Goal: Check status: Check status

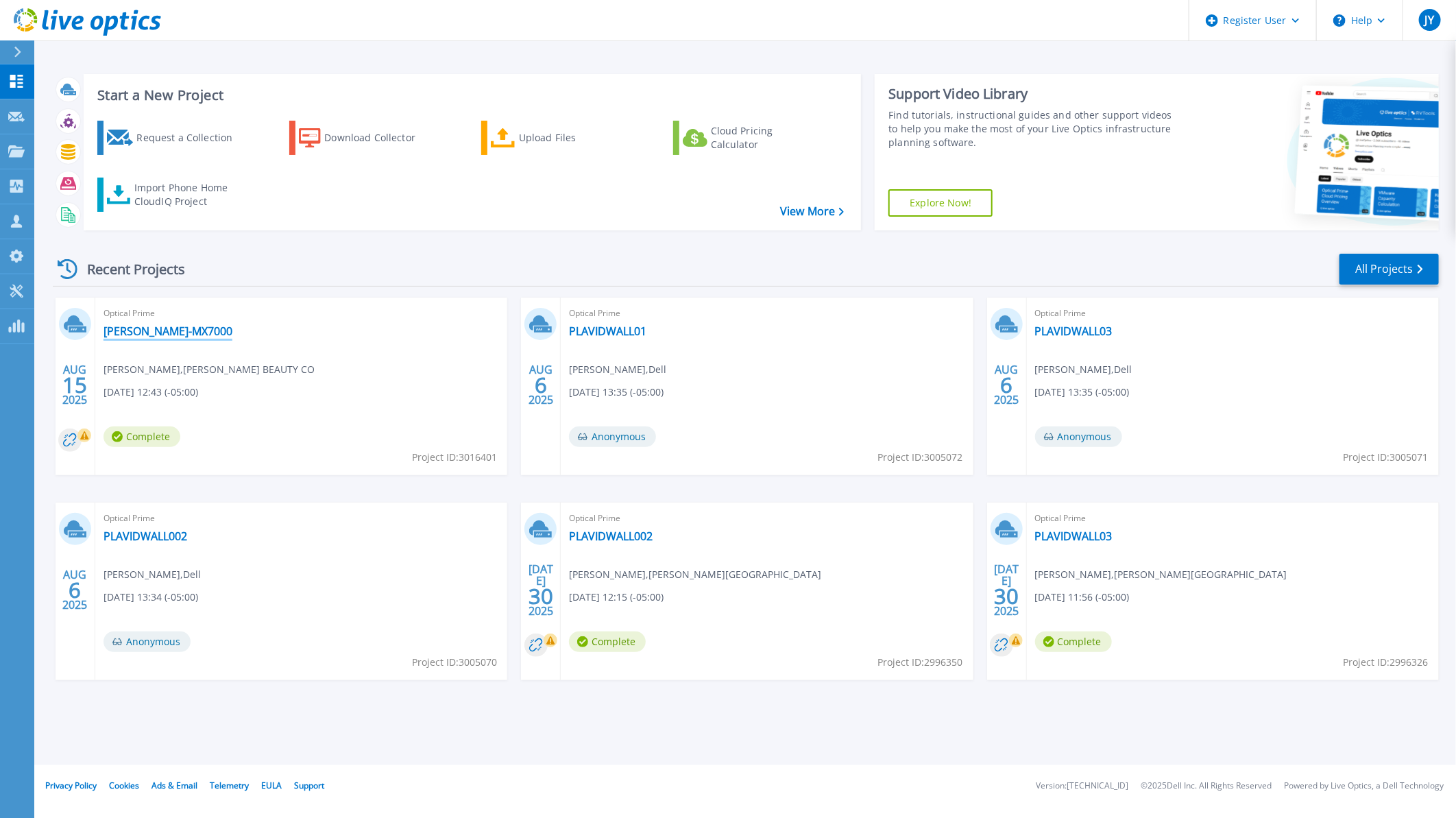
click at [154, 327] on link "[PERSON_NAME]-MX7000" at bounding box center [167, 332] width 129 height 14
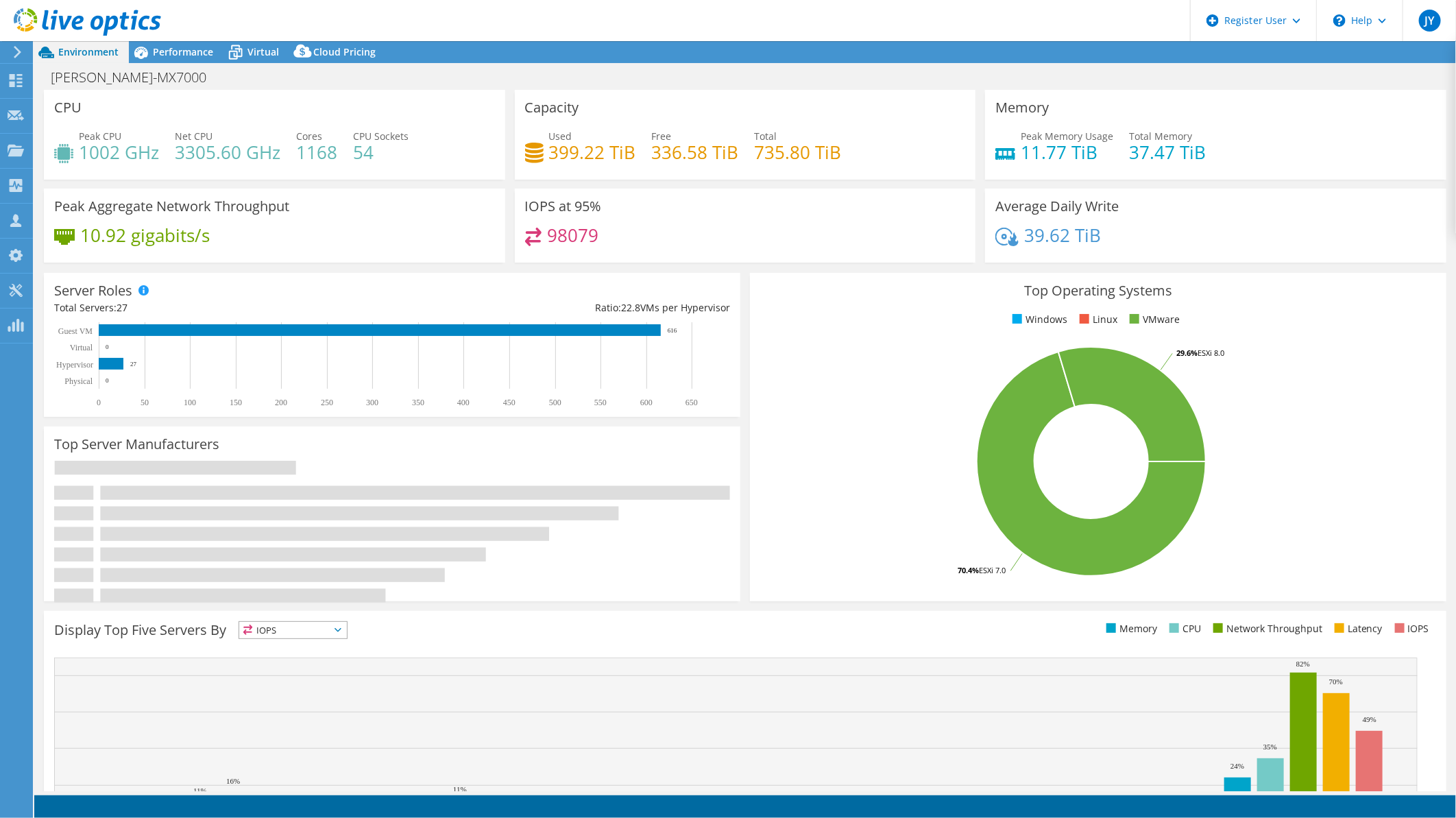
select select "USD"
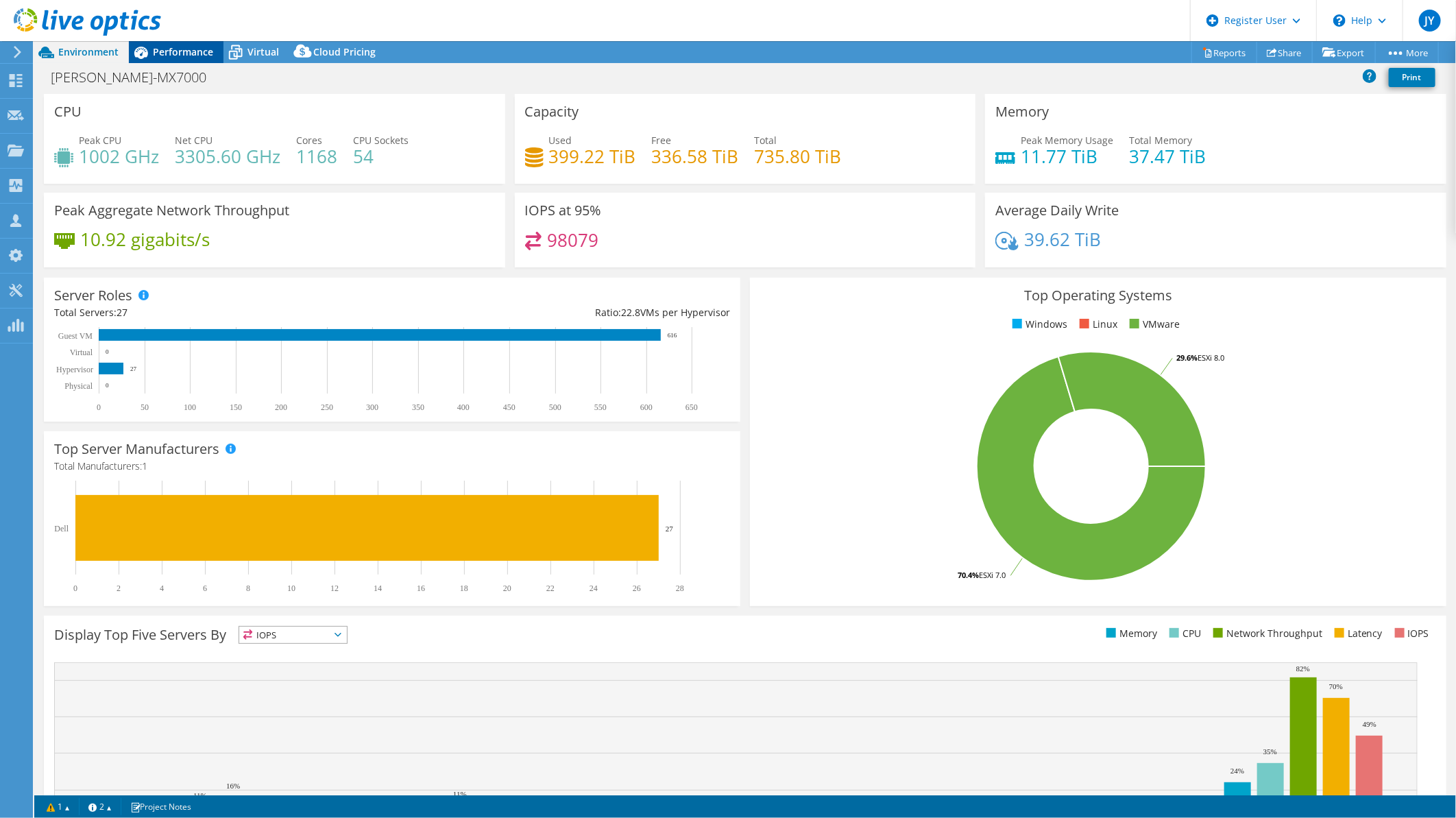
click at [173, 49] on span "Performance" at bounding box center [183, 52] width 60 height 13
